Goal: Find contact information: Find contact information

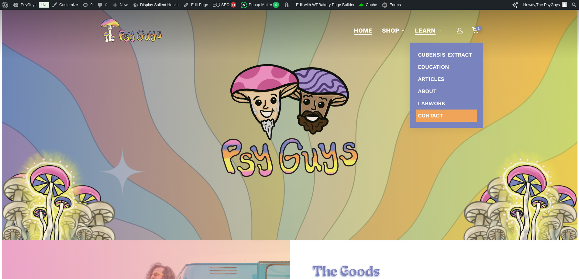
click at [430, 113] on span "Contact" at bounding box center [430, 115] width 25 height 6
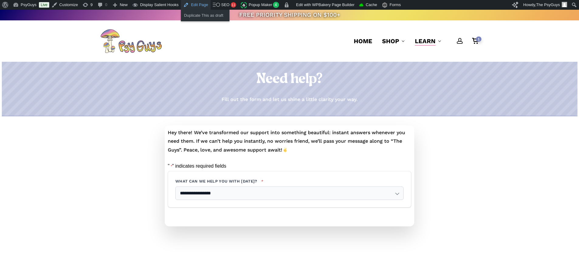
click at [190, 5] on link "Edit Page" at bounding box center [195, 5] width 29 height 10
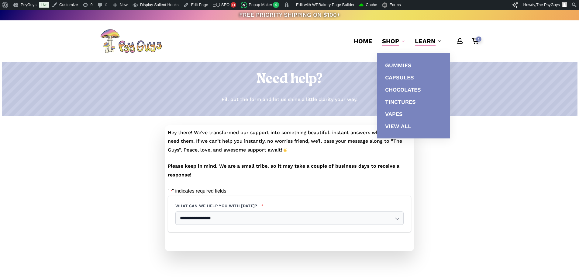
click at [99, 161] on div at bounding box center [129, 188] width 64 height 126
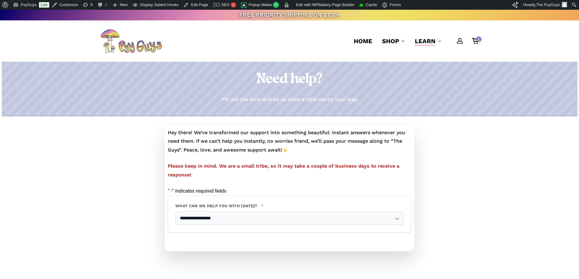
click at [117, 154] on div at bounding box center [129, 188] width 64 height 126
click at [98, 195] on div at bounding box center [129, 188] width 64 height 126
click at [369, 25] on link "Purge cache for this page only" at bounding box center [387, 23] width 60 height 8
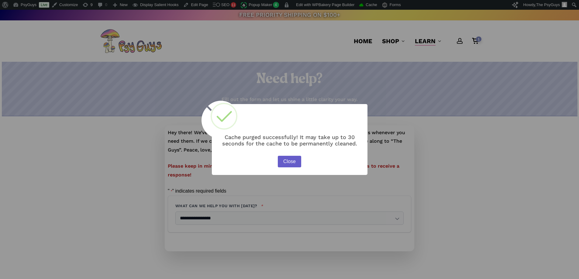
click at [288, 156] on button "Close" at bounding box center [289, 162] width 23 height 12
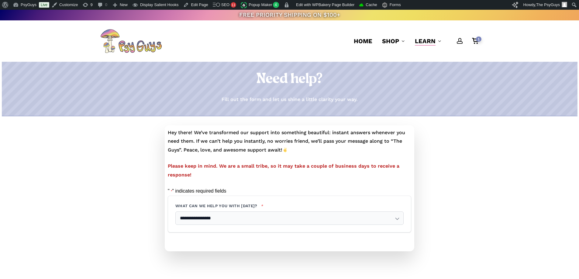
click at [126, 156] on div at bounding box center [129, 188] width 64 height 126
click at [461, 150] on div at bounding box center [450, 188] width 64 height 126
